Goal: Information Seeking & Learning: Find specific fact

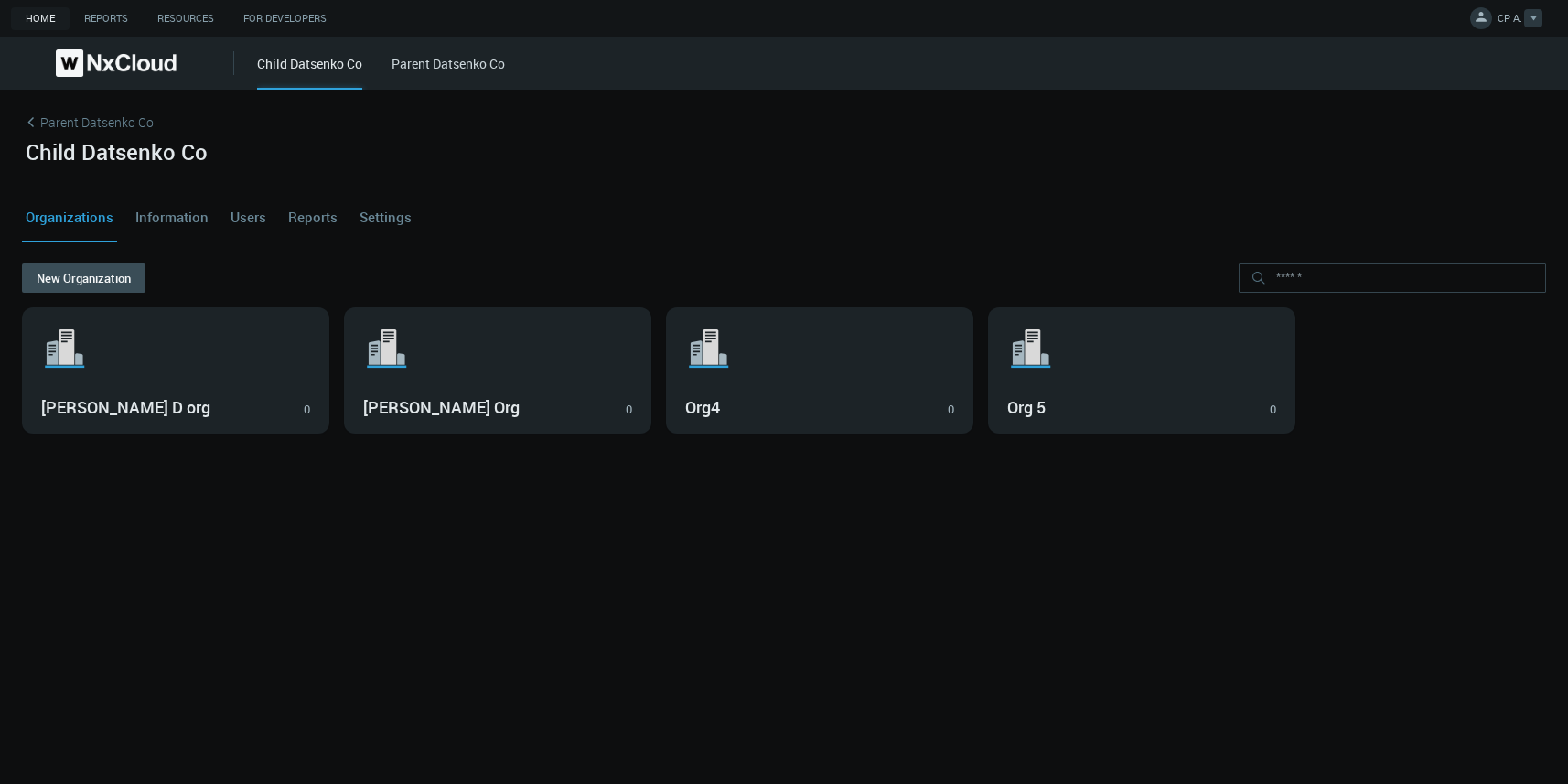
click at [1519, 18] on span "CP A." at bounding box center [1510, 21] width 25 height 21
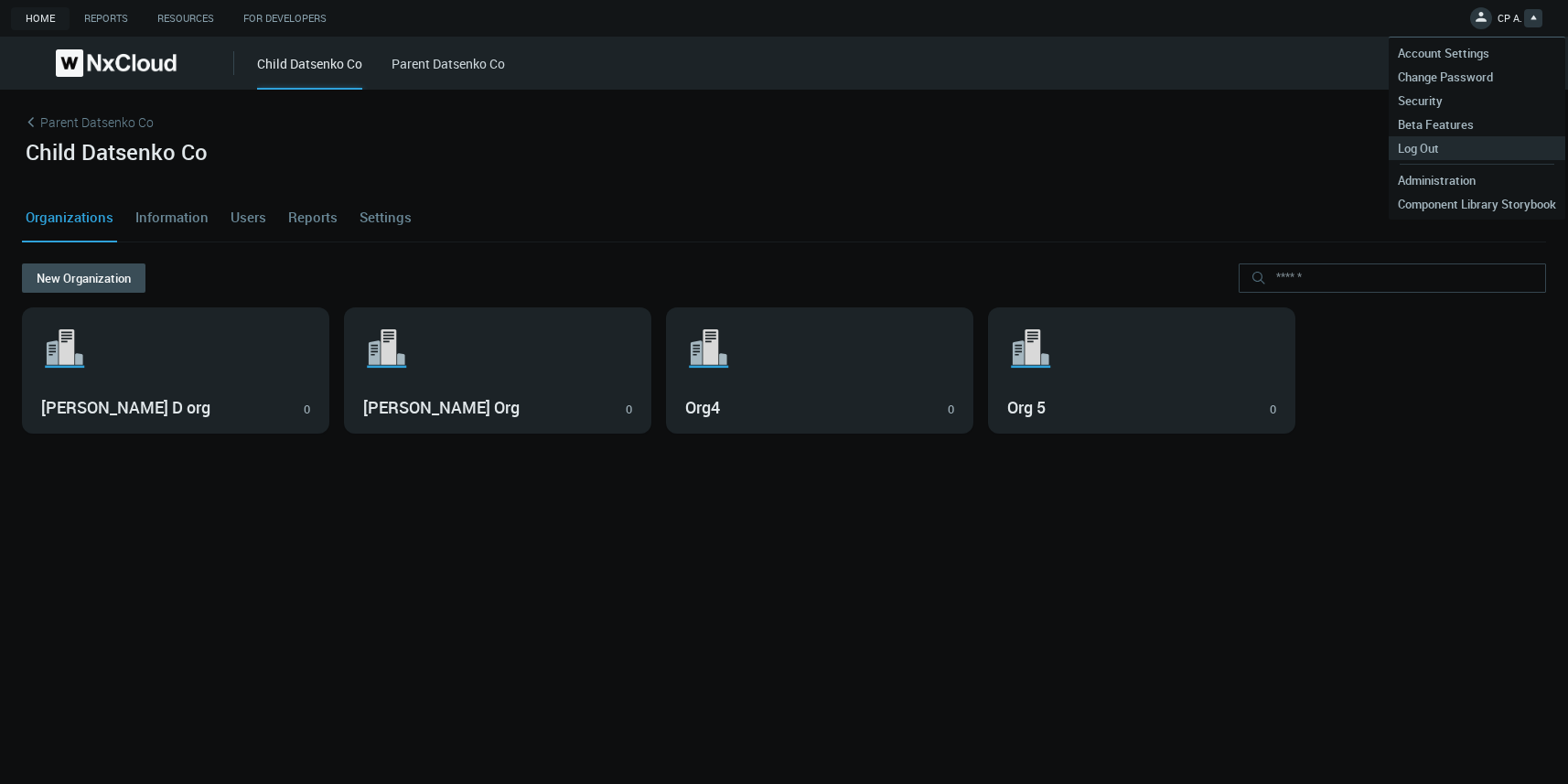
click at [1420, 148] on span "Log Out" at bounding box center [1419, 148] width 60 height 16
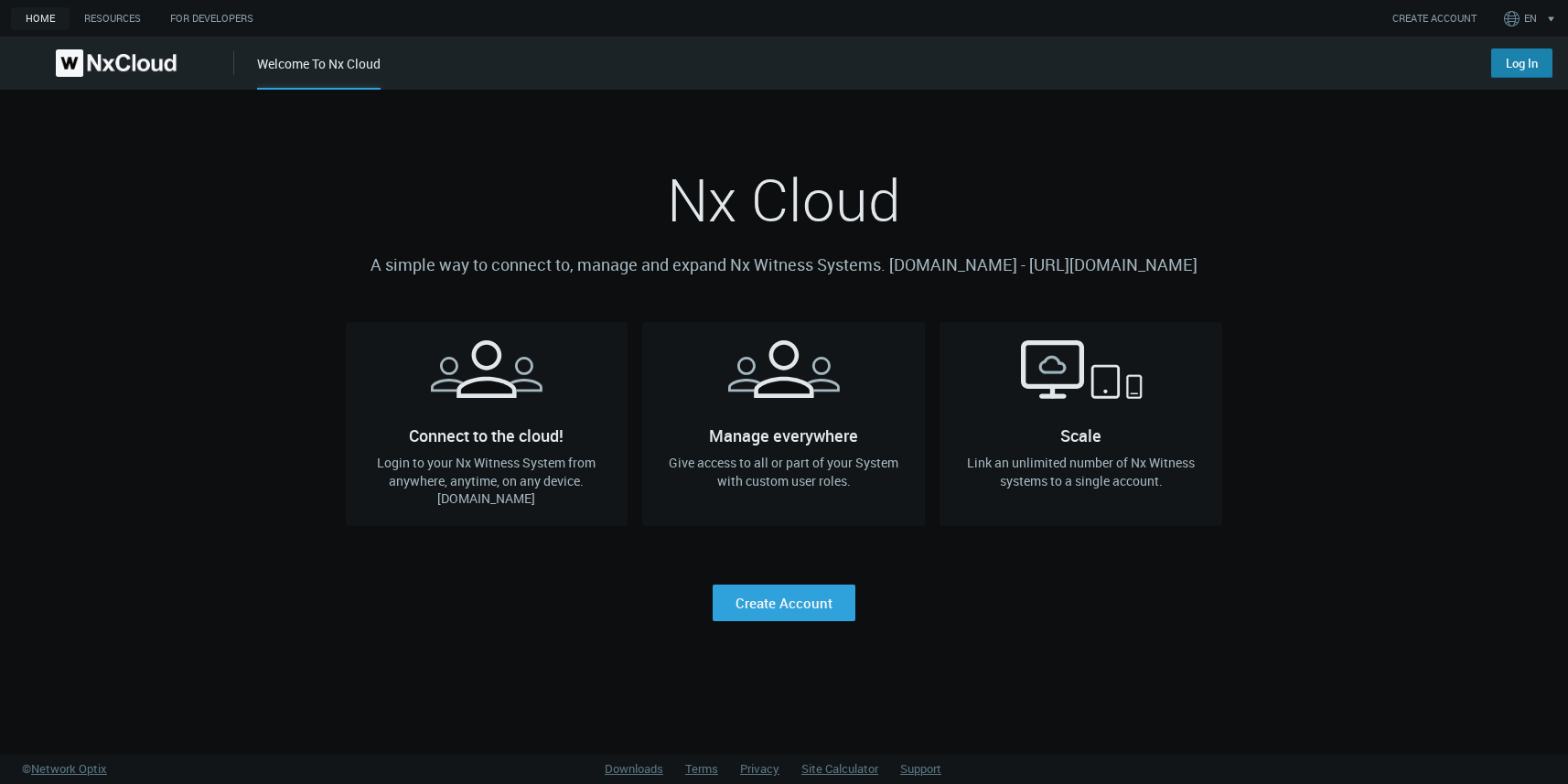
click at [1549, 48] on link "Log In" at bounding box center [1522, 63] width 61 height 29
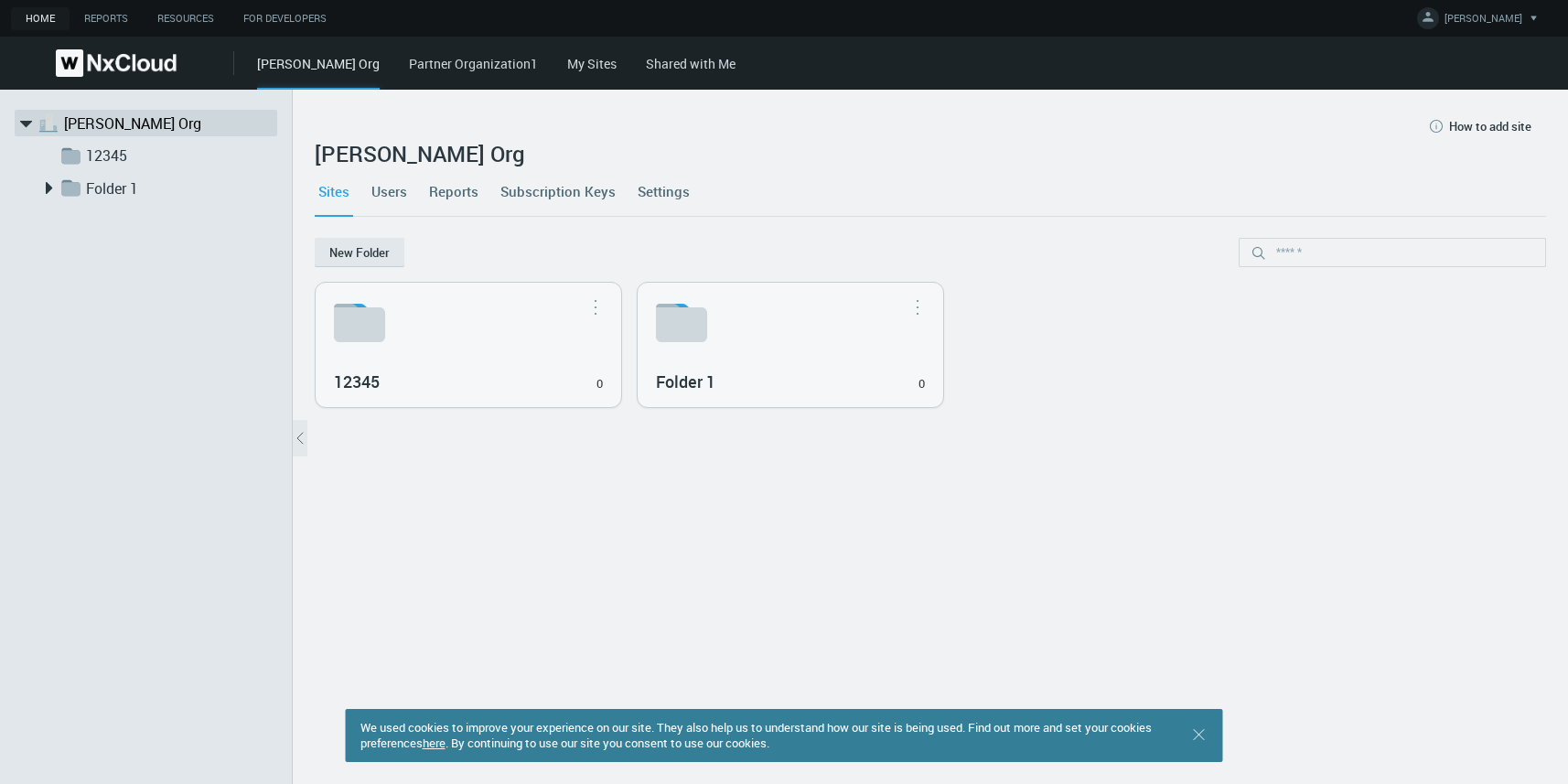
click at [567, 68] on link "My Sites" at bounding box center [592, 64] width 49 height 17
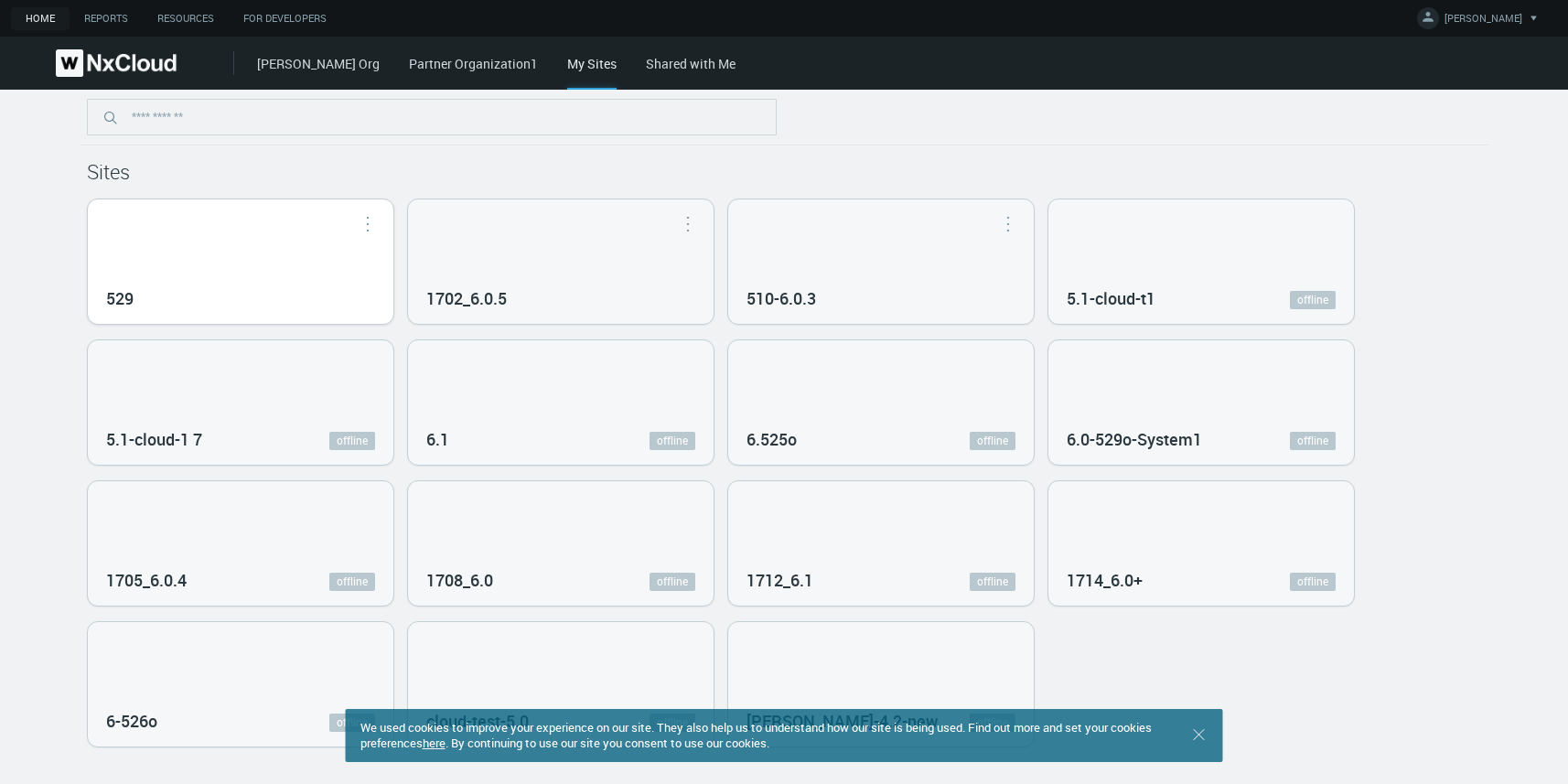
click at [270, 273] on div "529" at bounding box center [241, 261] width 305 height 125
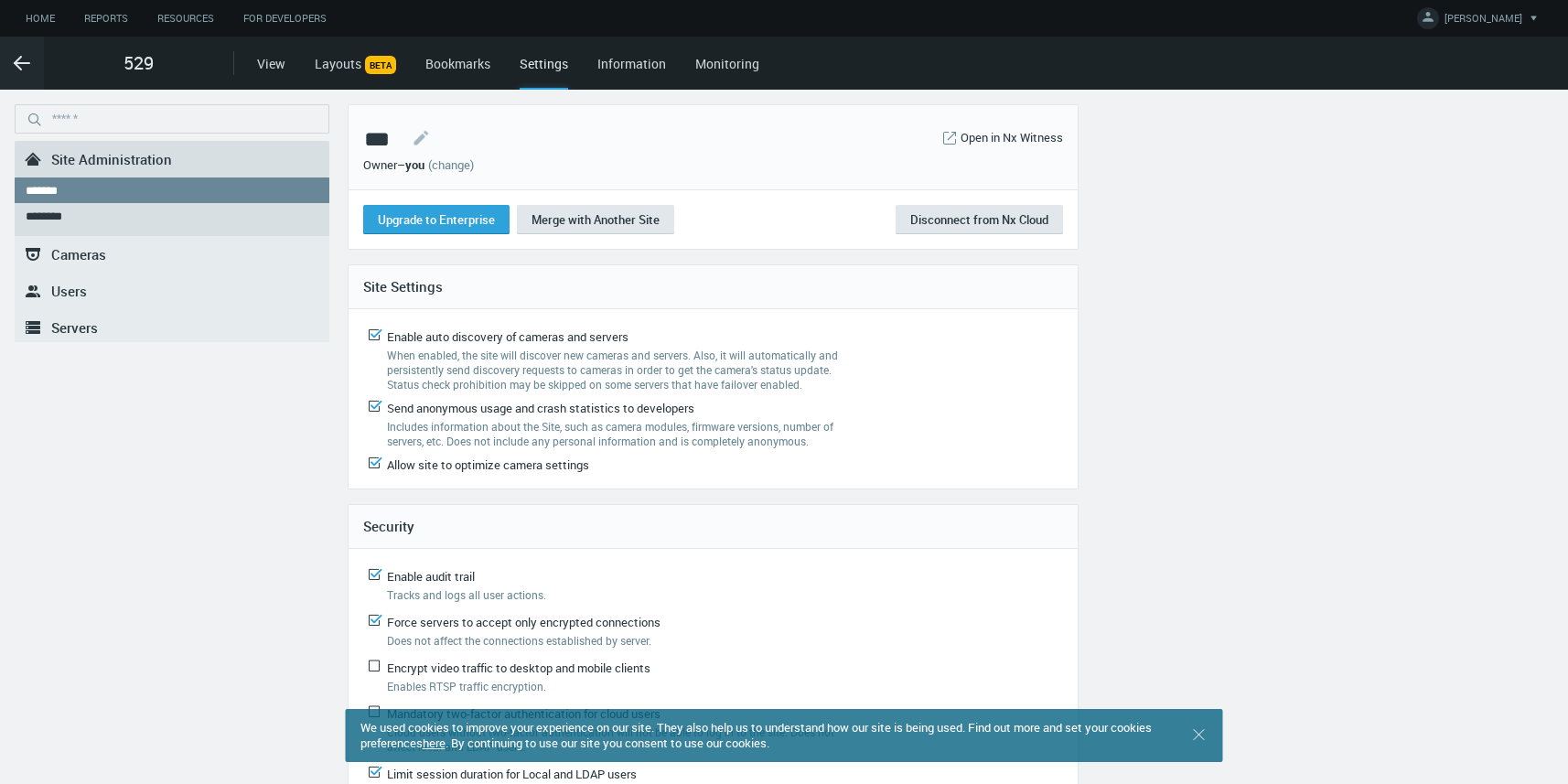
click at [117, 319] on link ".st0{fill-rule:evenodd;clip-rule:evenodd;fill:#2B383F;} Servers" at bounding box center [172, 328] width 315 height 37
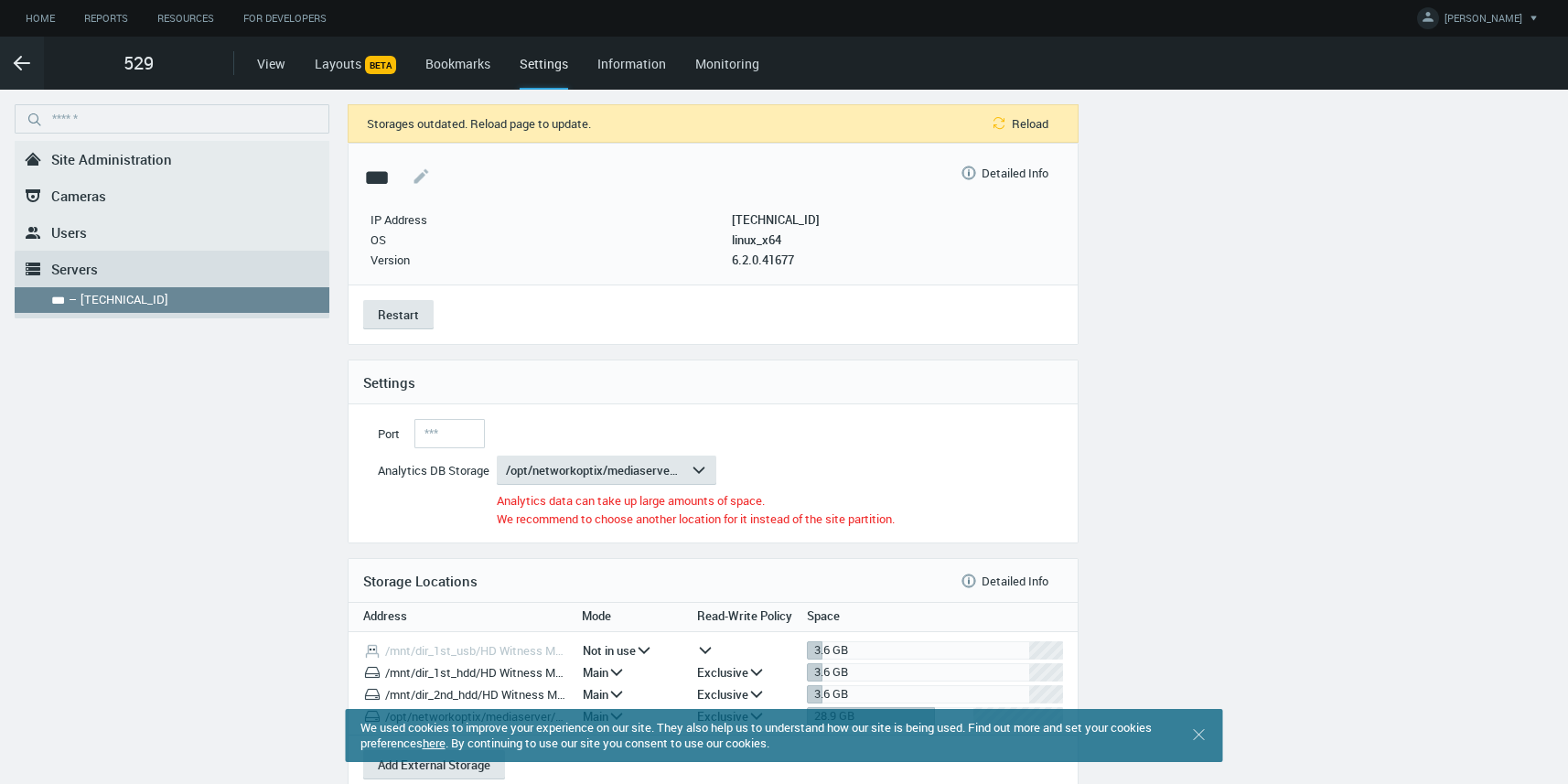
click at [807, 250] on div "6.2.0.41677" at bounding box center [777, 259] width 91 height 20
drag, startPoint x: 742, startPoint y: 260, endPoint x: 812, endPoint y: 262, distance: 70.0
click at [812, 262] on p "6.2.0.41677" at bounding box center [775, 259] width 88 height 15
copy p "6.2.0.41677"
